Goal: Navigation & Orientation: Understand site structure

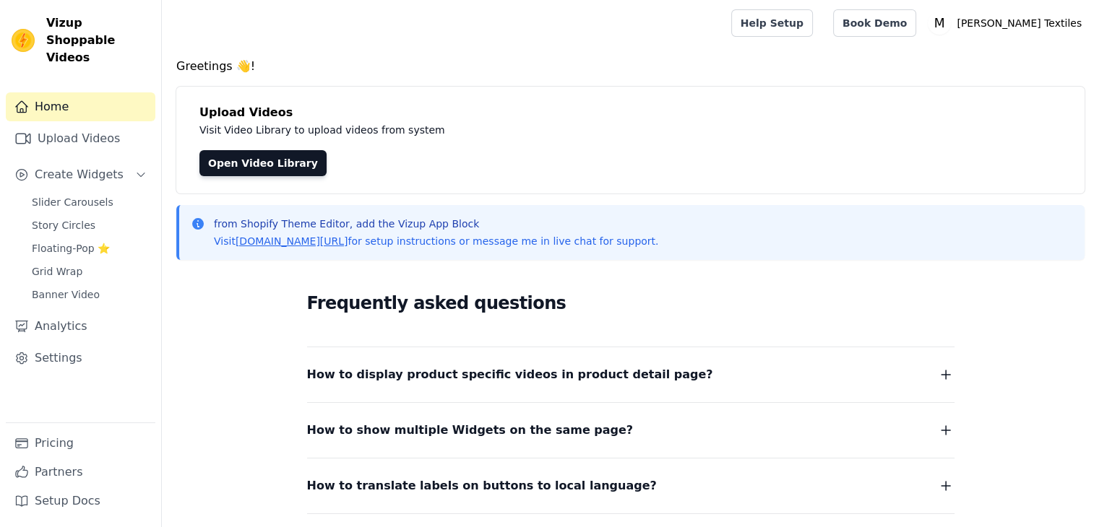
scroll to position [160, 0]
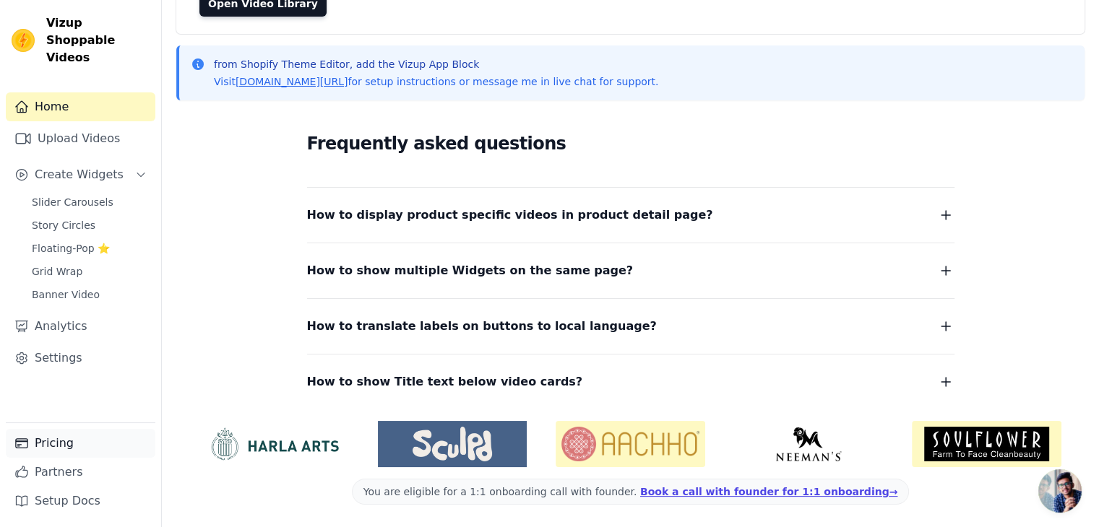
click at [76, 442] on link "Pricing" at bounding box center [81, 443] width 150 height 29
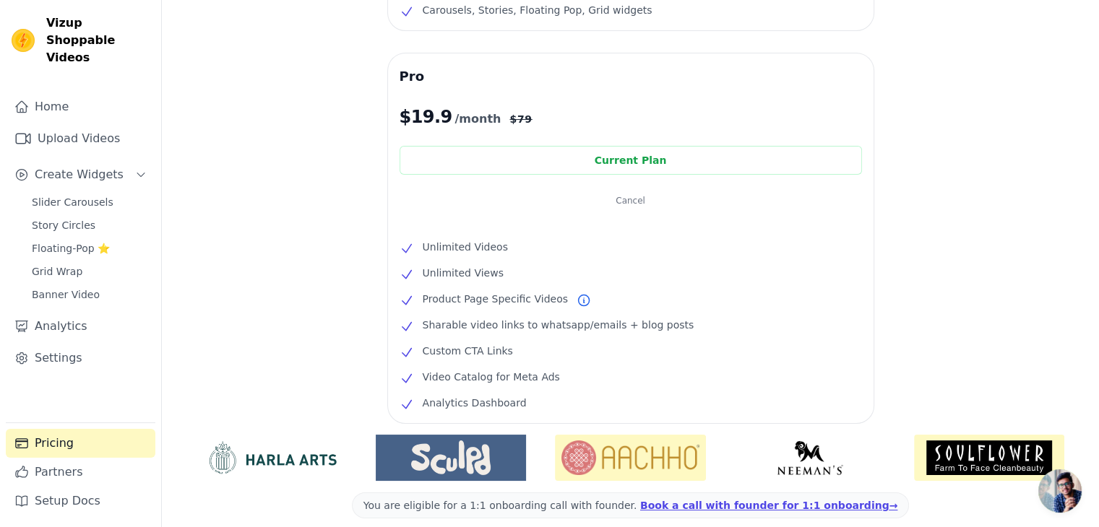
scroll to position [121, 0]
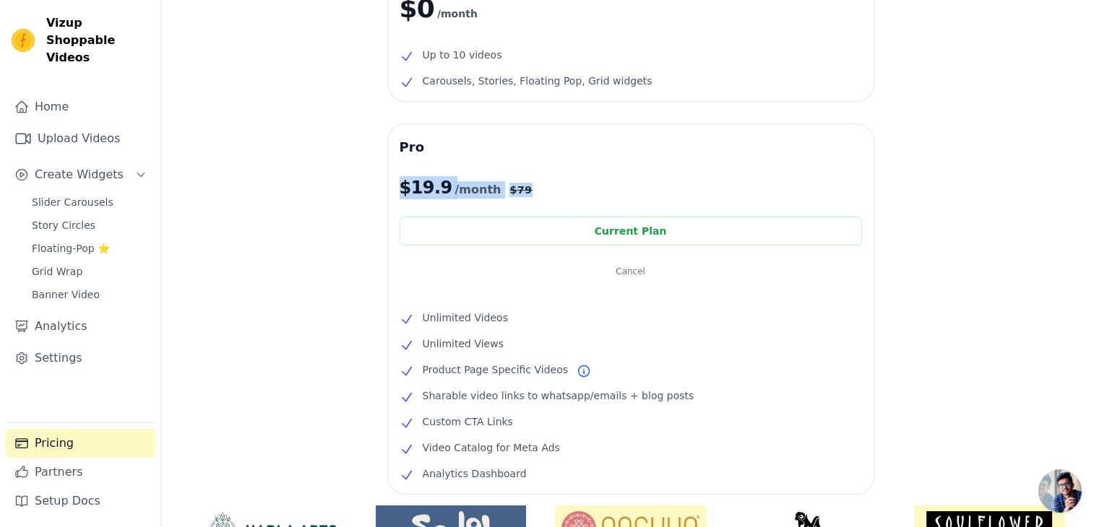
drag, startPoint x: 391, startPoint y: 187, endPoint x: 517, endPoint y: 181, distance: 126.6
click at [517, 181] on div "Pro $ 19.9 /month $ 79 Current Plan Cancel Unlimited Videos Unlimited Views Pro…" at bounding box center [630, 309] width 485 height 370
click at [298, 330] on div "Free $0 /month Up to 10 videos Carousels, Stories, Floating Pop, Grid widgets P…" at bounding box center [630, 306] width 937 height 728
drag, startPoint x: 420, startPoint y: 319, endPoint x: 540, endPoint y: 318, distance: 120.7
click at [540, 318] on li "Unlimited Videos" at bounding box center [630, 317] width 462 height 17
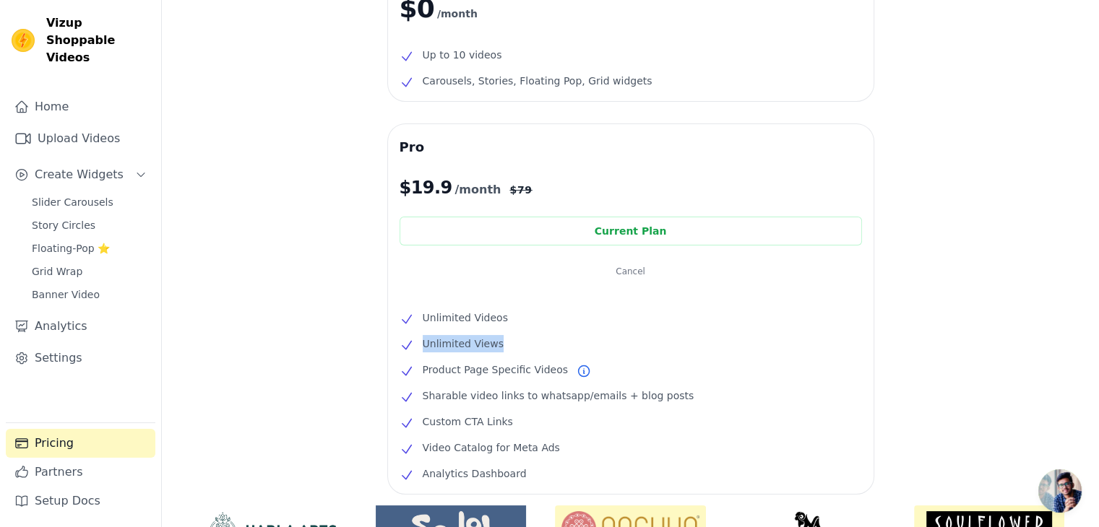
drag, startPoint x: 418, startPoint y: 346, endPoint x: 618, endPoint y: 347, distance: 199.4
click at [618, 347] on li "Unlimited Views" at bounding box center [630, 343] width 462 height 17
drag, startPoint x: 493, startPoint y: 376, endPoint x: 566, endPoint y: 379, distance: 73.8
click at [566, 379] on li "Product Page Specific Videos" at bounding box center [630, 369] width 462 height 17
click at [418, 407] on ul "Unlimited Videos Unlimited Views Product Page Specific Videos Sharable video li…" at bounding box center [630, 395] width 462 height 173
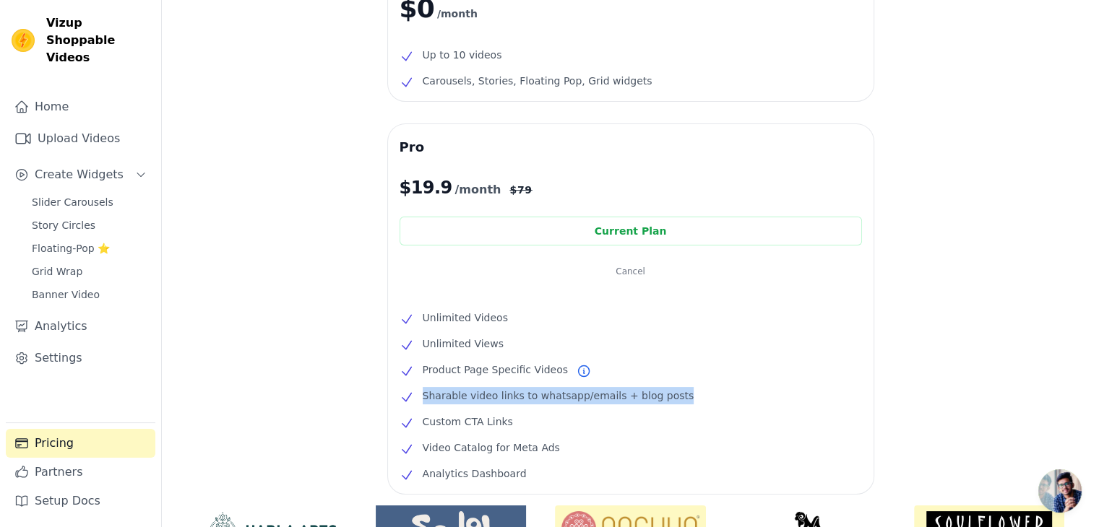
drag, startPoint x: 420, startPoint y: 394, endPoint x: 730, endPoint y: 395, distance: 309.2
click at [730, 395] on li "Sharable video links to whatsapp/emails + blog posts" at bounding box center [630, 395] width 462 height 17
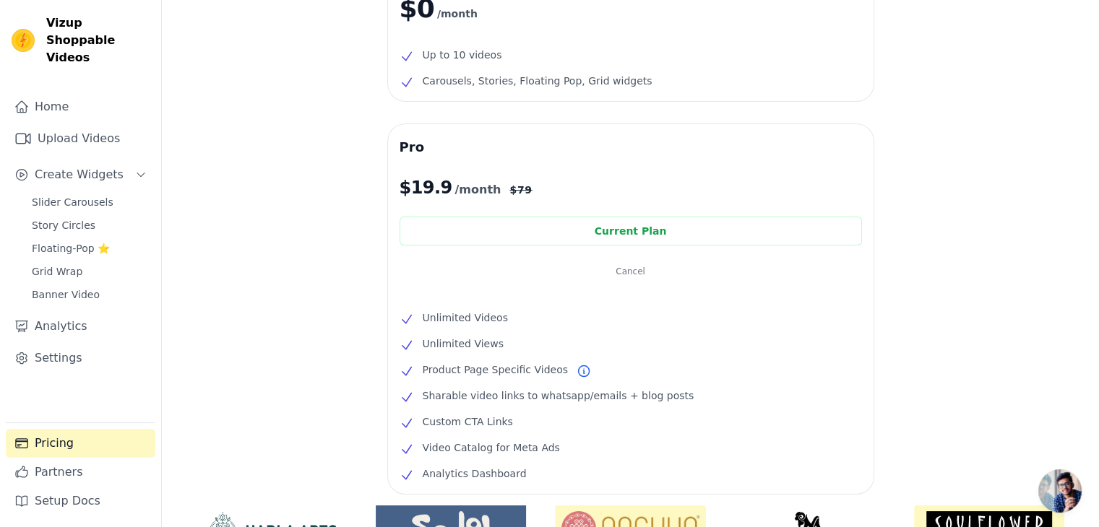
drag, startPoint x: 422, startPoint y: 422, endPoint x: 533, endPoint y: 421, distance: 111.3
click at [533, 421] on li "Custom CTA Links" at bounding box center [630, 421] width 462 height 17
click at [513, 457] on li "Video Catalog for Meta Ads" at bounding box center [630, 447] width 462 height 17
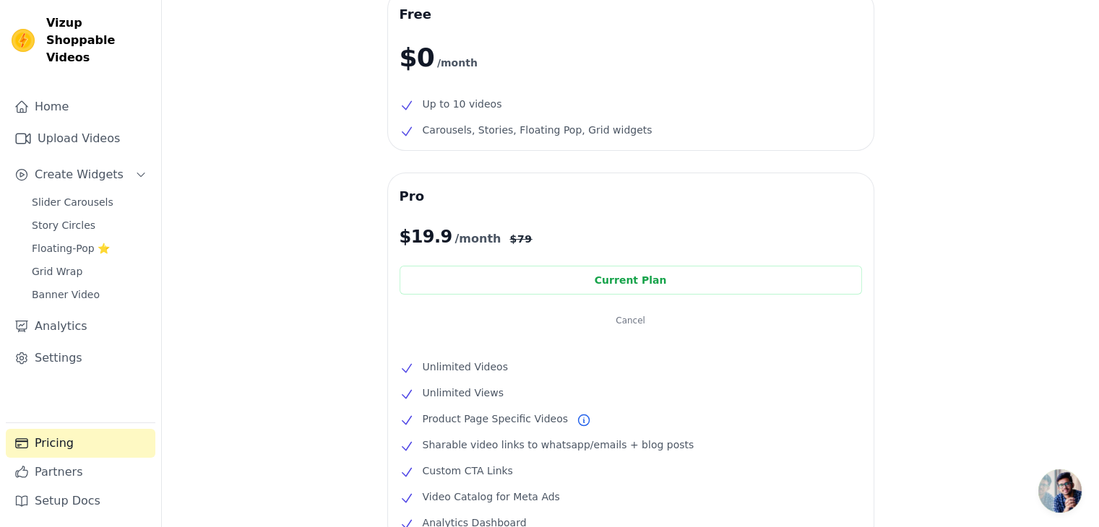
scroll to position [266, 0]
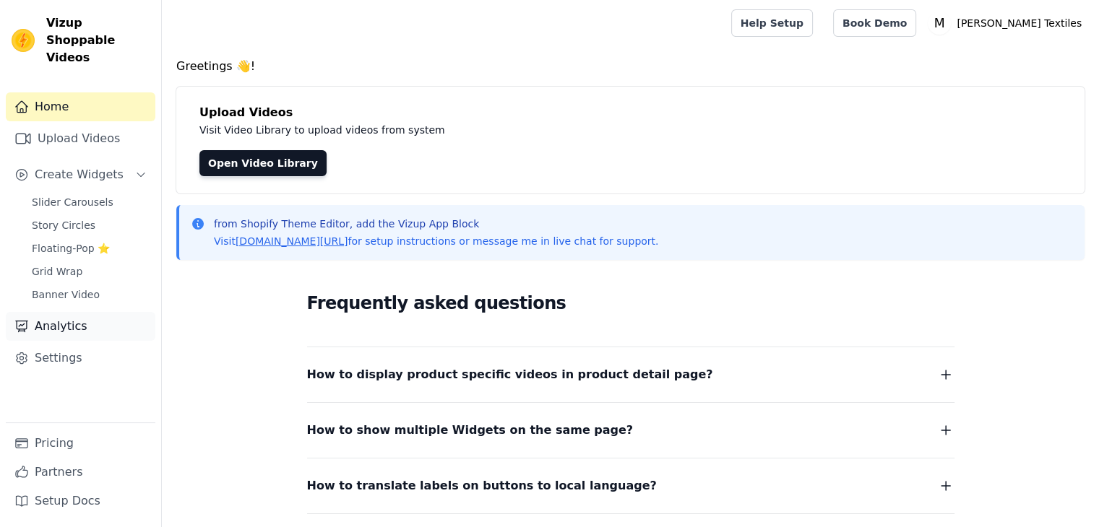
click at [79, 312] on link "Analytics" at bounding box center [81, 326] width 150 height 29
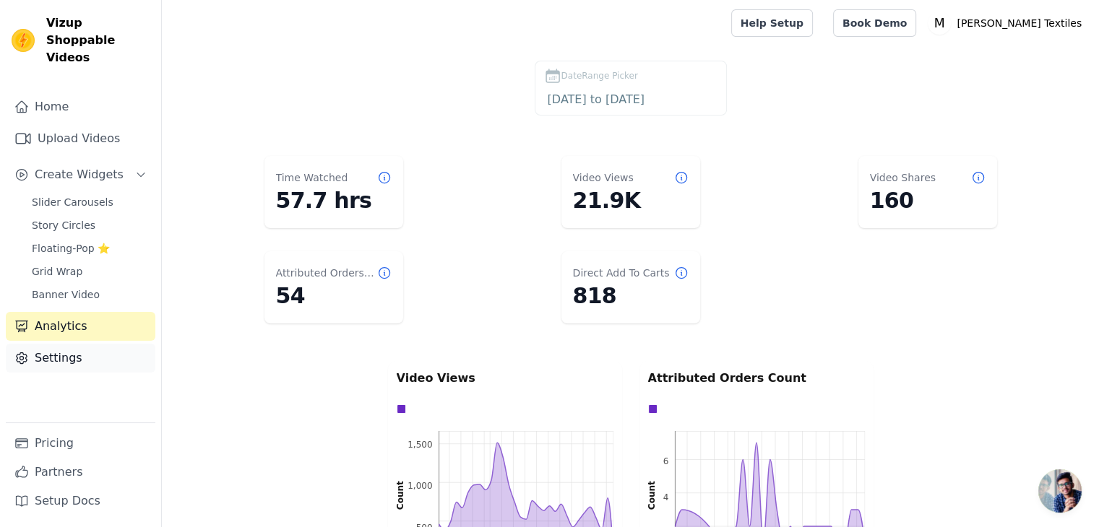
click at [81, 345] on link "Settings" at bounding box center [81, 358] width 150 height 29
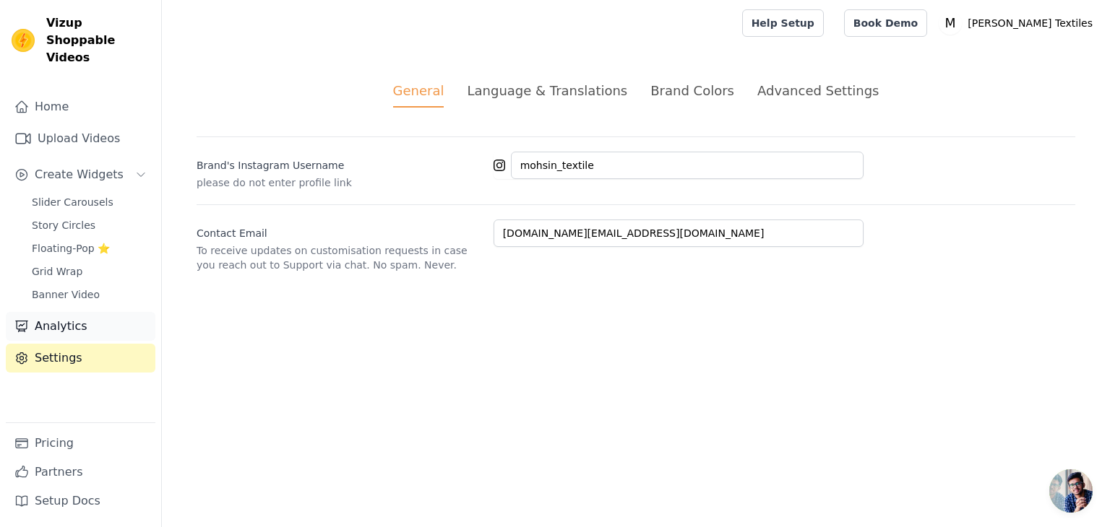
click at [64, 313] on link "Analytics" at bounding box center [81, 326] width 150 height 29
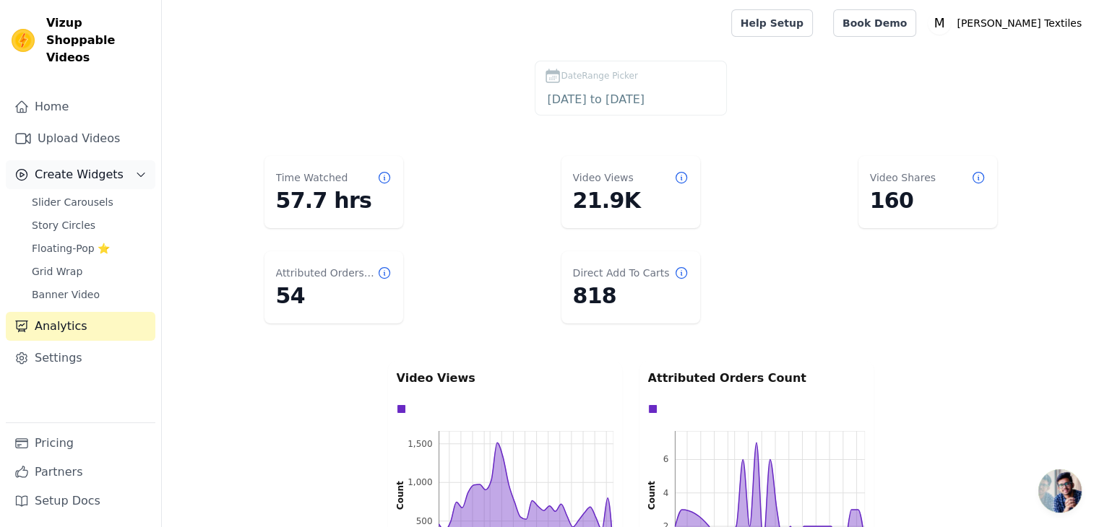
click at [90, 166] on span "Create Widgets" at bounding box center [79, 174] width 89 height 17
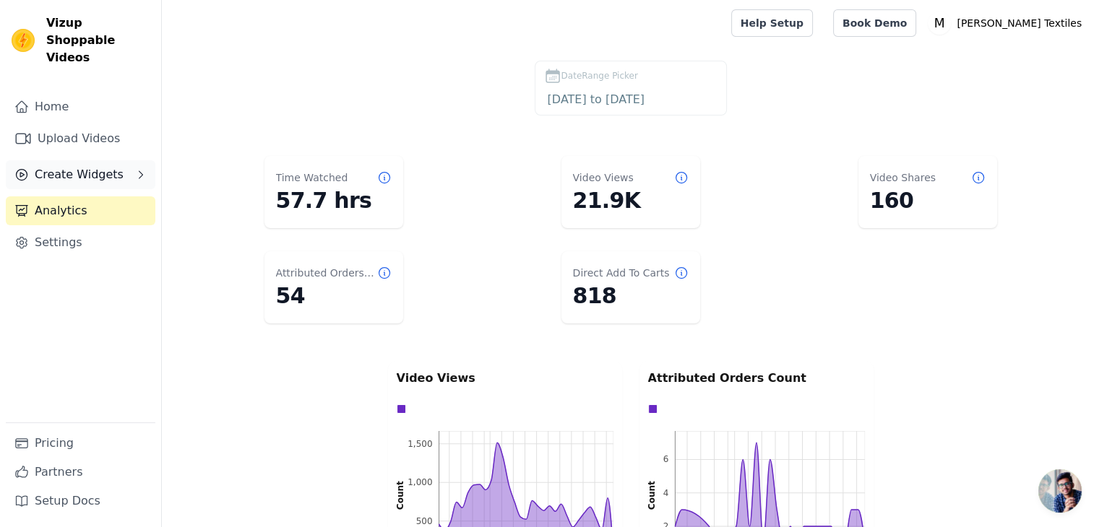
click at [117, 160] on button "Create Widgets" at bounding box center [81, 174] width 150 height 29
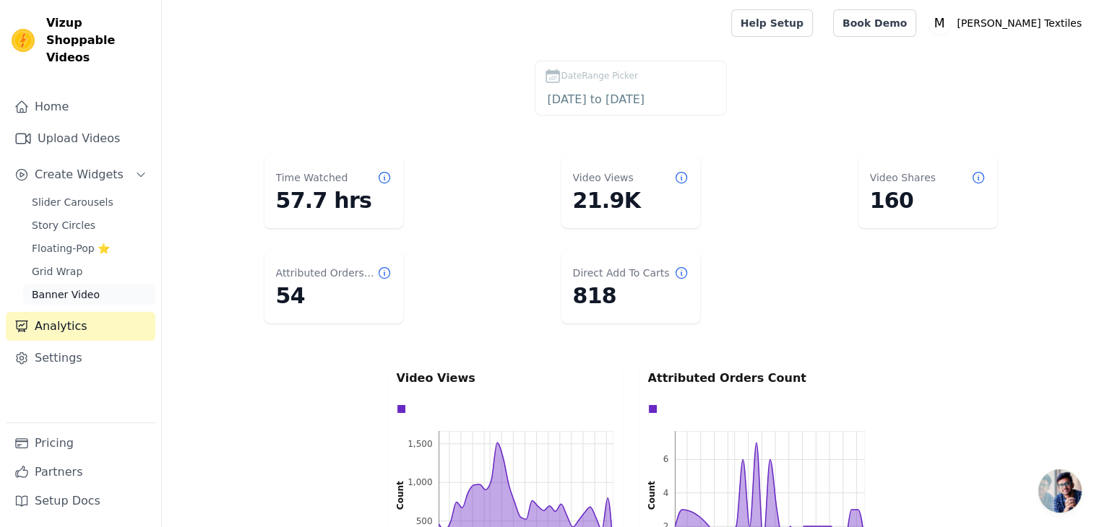
click at [82, 288] on span "Banner Video" at bounding box center [66, 295] width 68 height 14
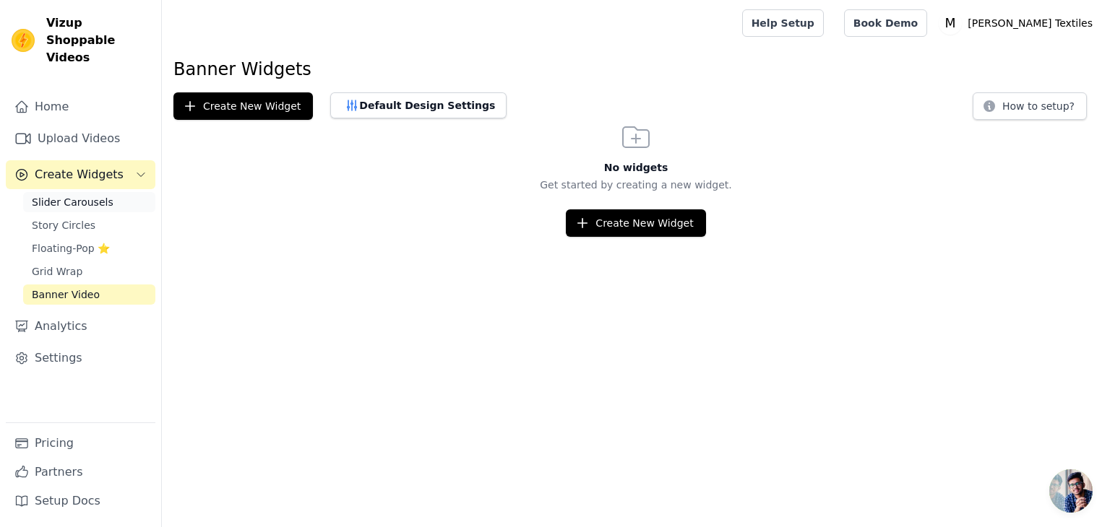
click at [91, 195] on span "Slider Carousels" at bounding box center [73, 202] width 82 height 14
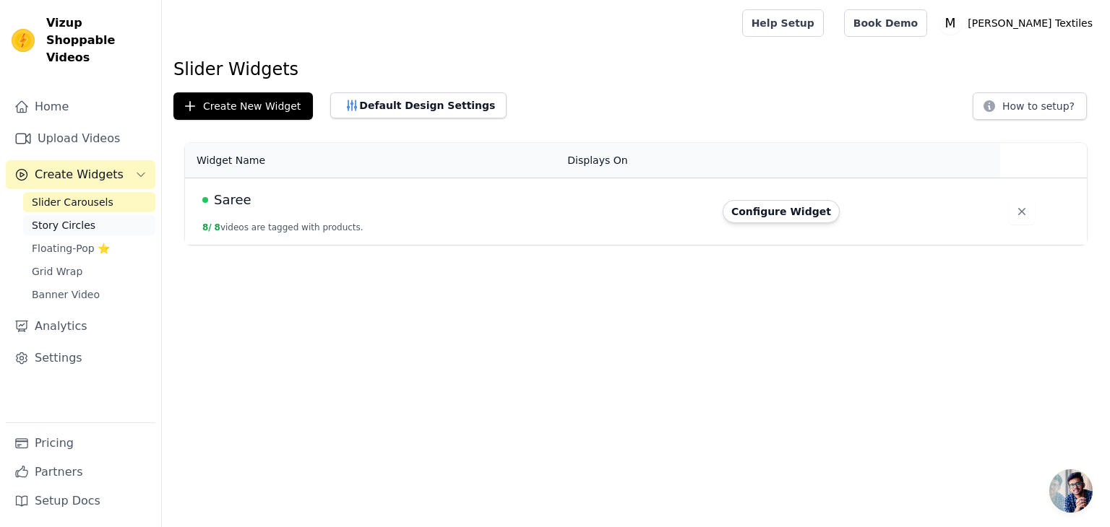
click at [77, 218] on span "Story Circles" at bounding box center [64, 225] width 64 height 14
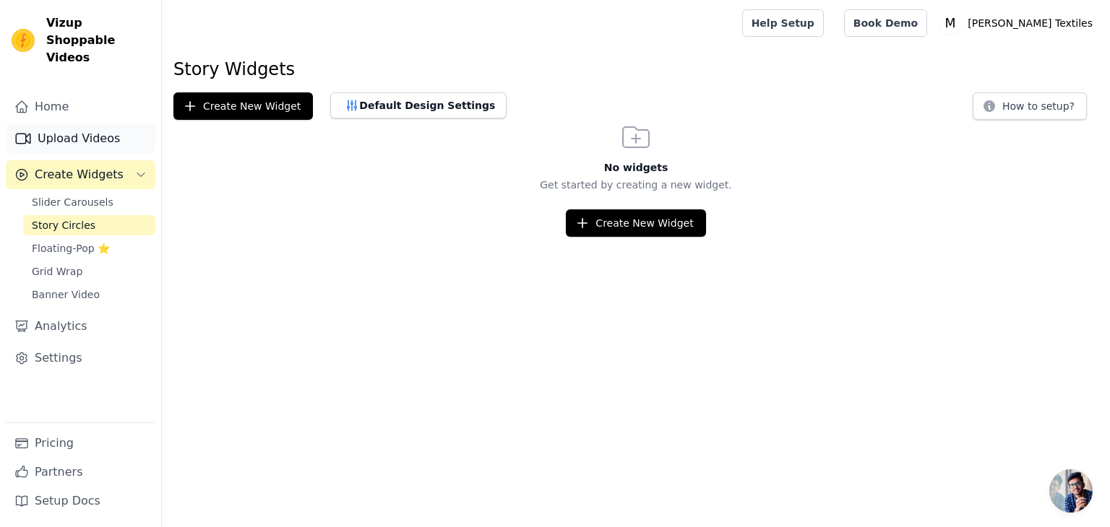
click at [96, 124] on link "Upload Videos" at bounding box center [81, 138] width 150 height 29
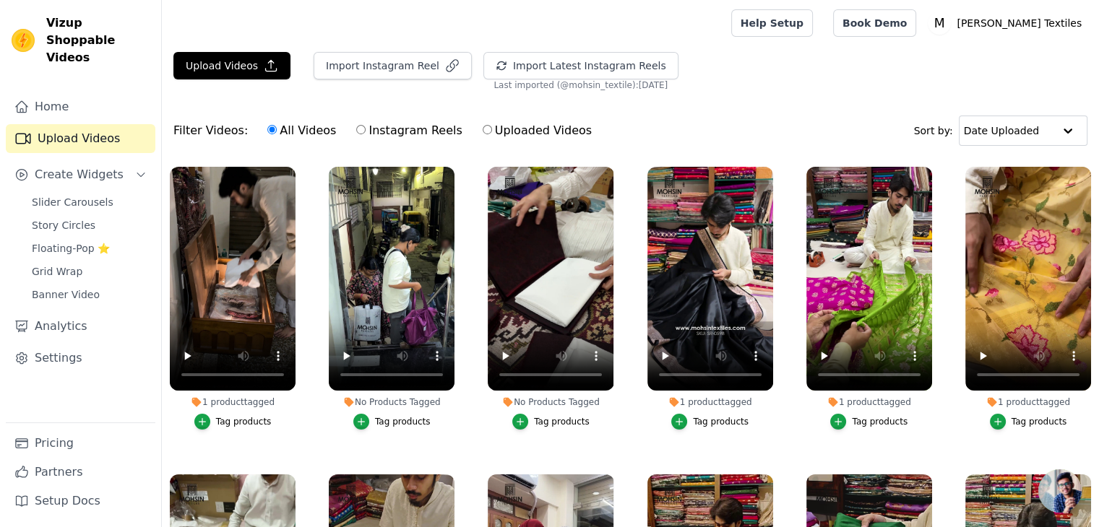
click at [79, 105] on div "Home Upload Videos Create Widgets Slider Carousels Story Circles Floating-Pop ⭐…" at bounding box center [81, 257] width 150 height 330
click at [63, 92] on link "Home" at bounding box center [81, 106] width 150 height 29
